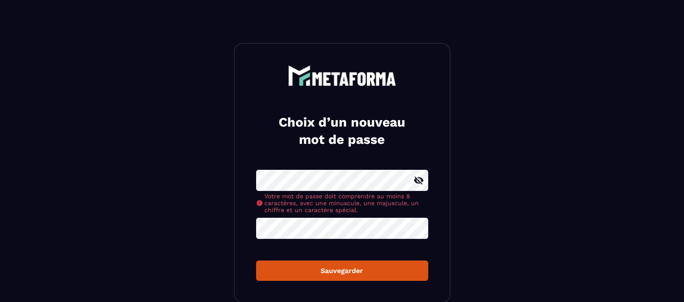
click at [417, 177] on icon at bounding box center [419, 180] width 10 height 8
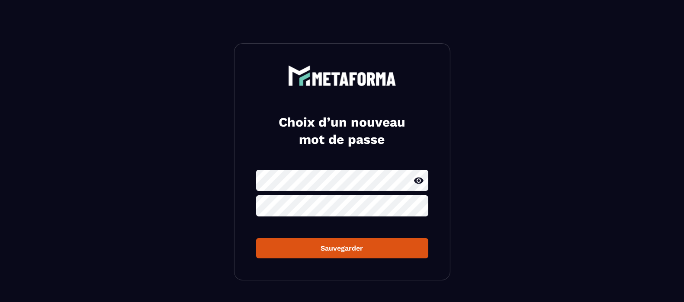
click at [311, 227] on form "Sauvegarder" at bounding box center [342, 214] width 172 height 89
click at [419, 205] on icon at bounding box center [418, 206] width 10 height 10
click at [340, 246] on div "Sauvegarder" at bounding box center [342, 248] width 158 height 8
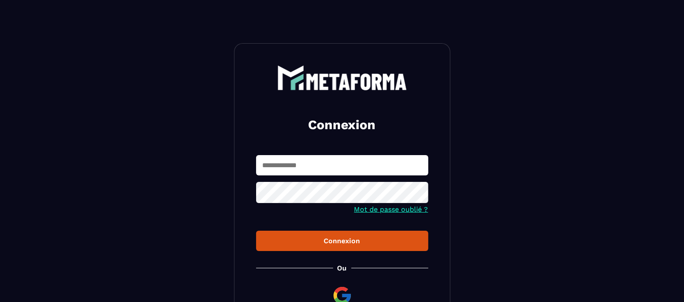
click at [313, 166] on input "text" at bounding box center [342, 165] width 172 height 20
type input "**********"
click at [414, 192] on icon at bounding box center [418, 194] width 10 height 10
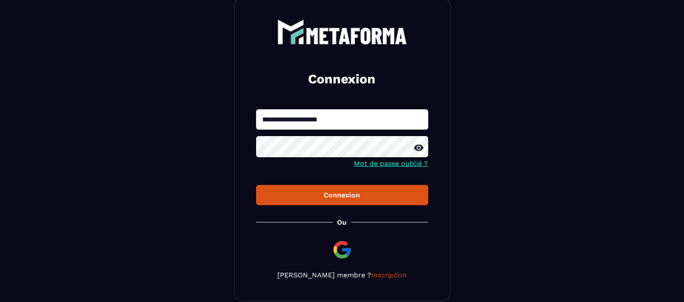
scroll to position [48, 0]
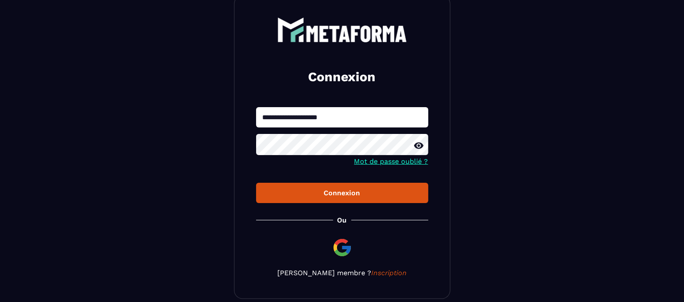
click at [357, 195] on div "Connexion" at bounding box center [342, 193] width 158 height 8
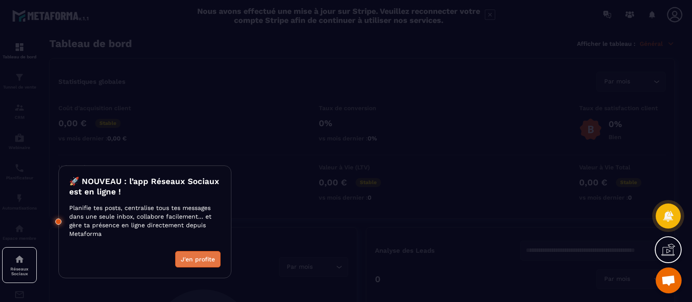
click at [205, 260] on button "J'en profite" at bounding box center [197, 259] width 45 height 16
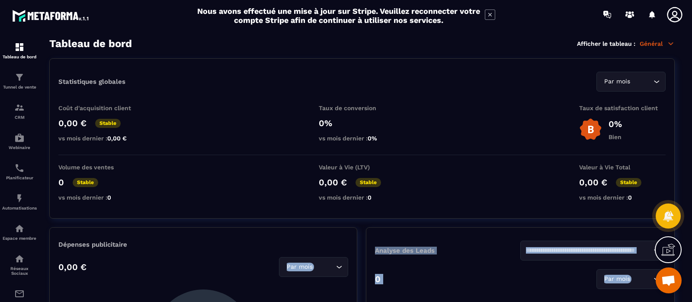
click at [205, 260] on body "Nous avons effectué une mise à jour sur Stripe. Veuillez reconnecter votre comp…" at bounding box center [346, 185] width 692 height 371
click at [25, 112] on div "CRM" at bounding box center [19, 110] width 35 height 17
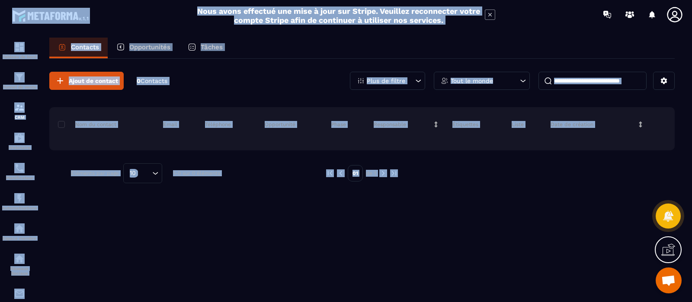
click at [121, 246] on div "Ajout de contact 0 Contacts Plus de filtre Tout le monde Nom du contact Email T…" at bounding box center [361, 180] width 625 height 242
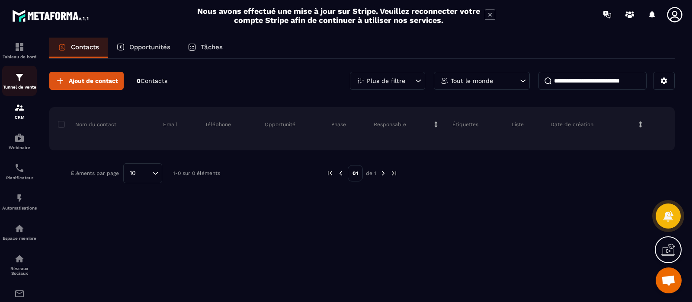
click at [24, 87] on p "Tunnel de vente" at bounding box center [19, 87] width 35 height 5
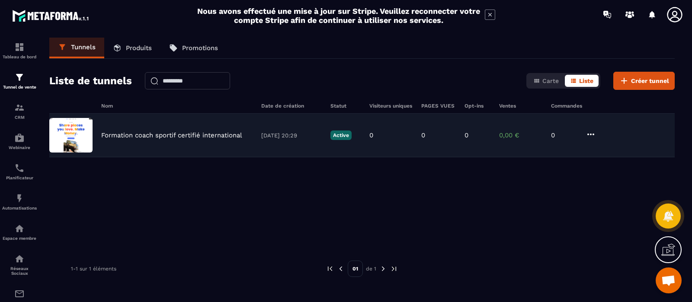
click at [88, 133] on img at bounding box center [70, 135] width 43 height 35
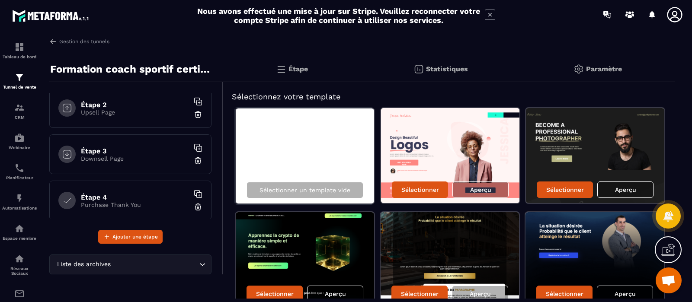
scroll to position [58, 0]
